Goal: Transaction & Acquisition: Purchase product/service

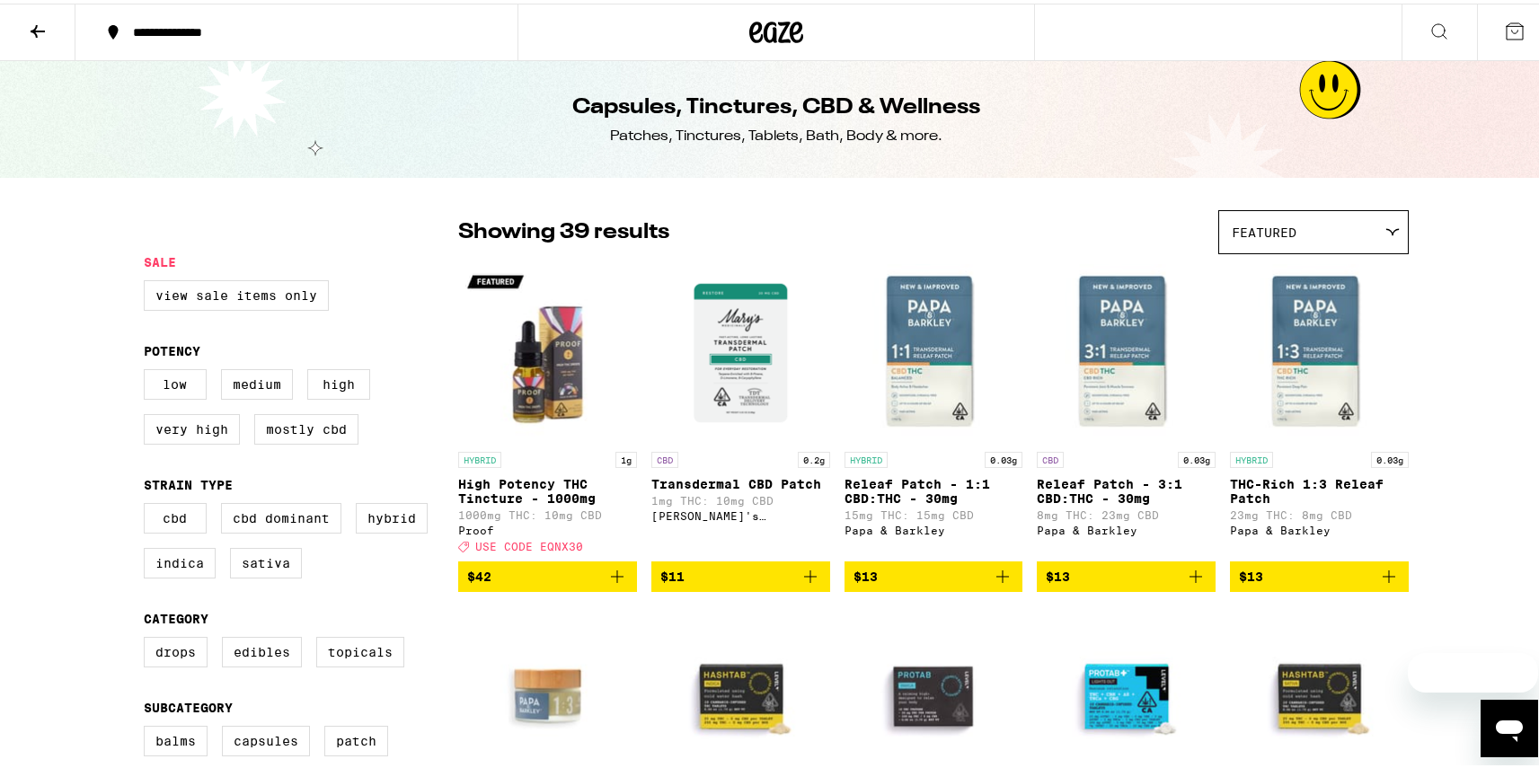
click at [763, 29] on icon at bounding box center [776, 29] width 54 height 32
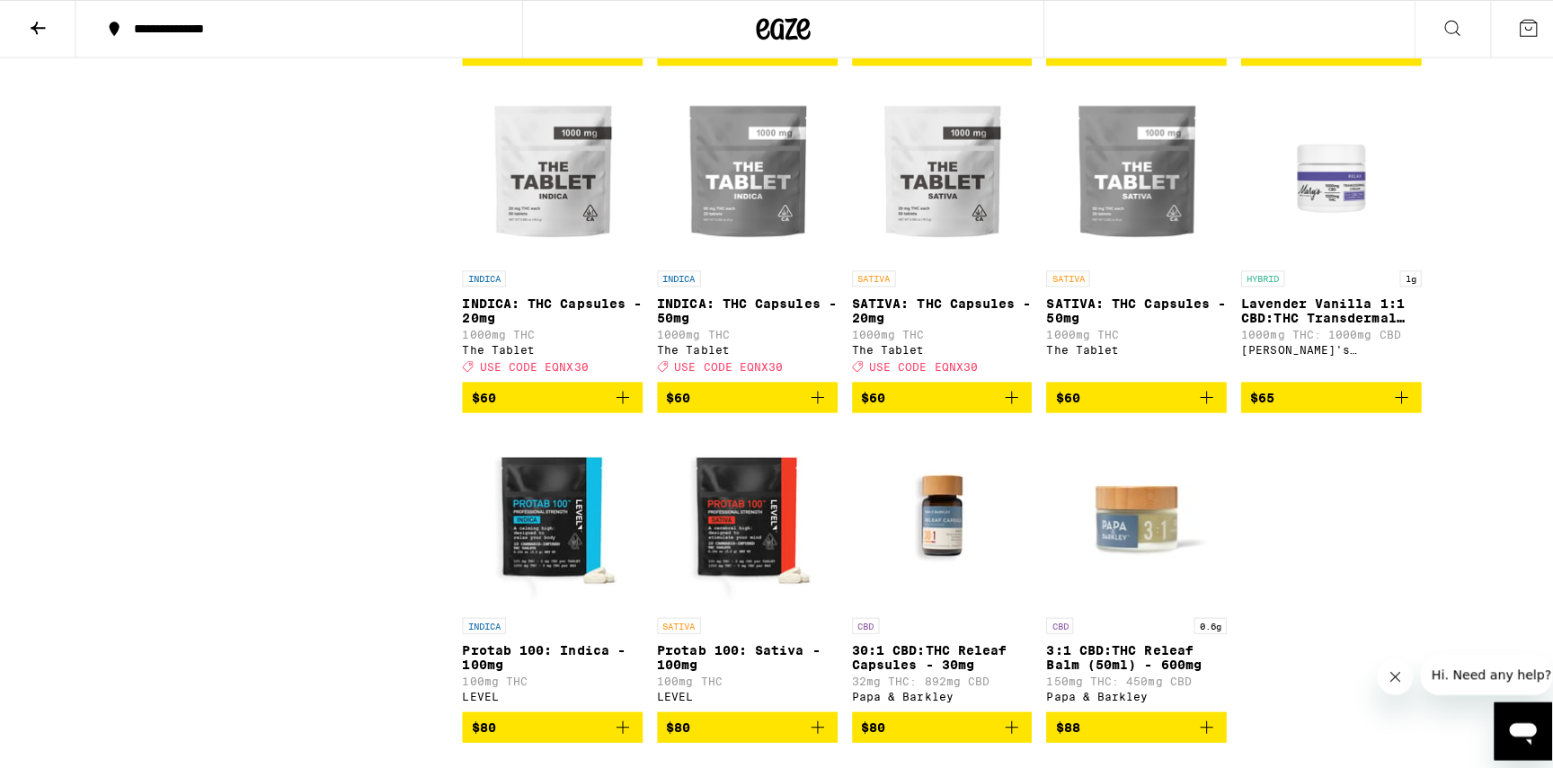
scroll to position [2223, 0]
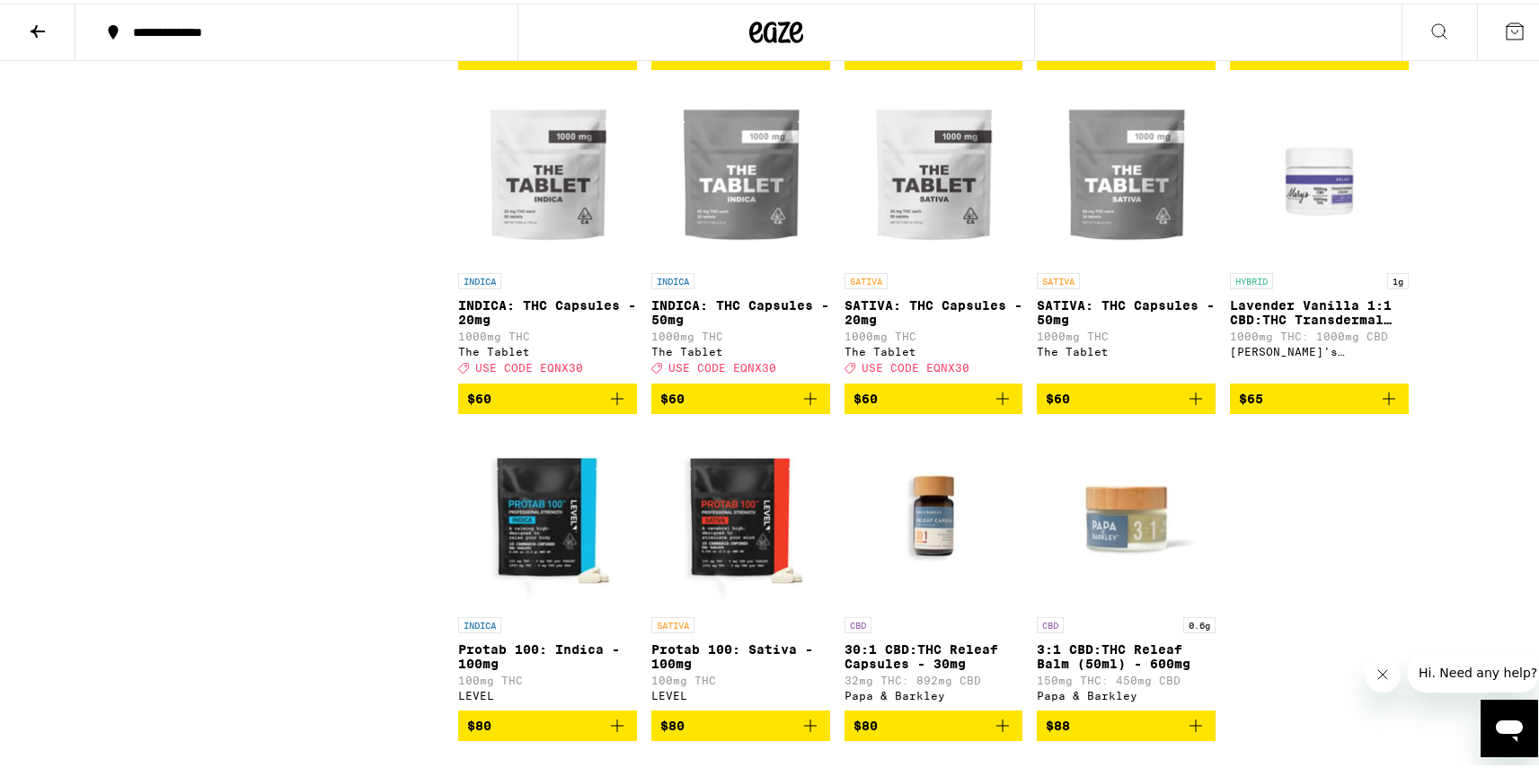
click at [557, 590] on img "Open page for Protab 100: Indica - 100mg from LEVEL" at bounding box center [547, 515] width 179 height 180
